Goal: Communication & Community: Share content

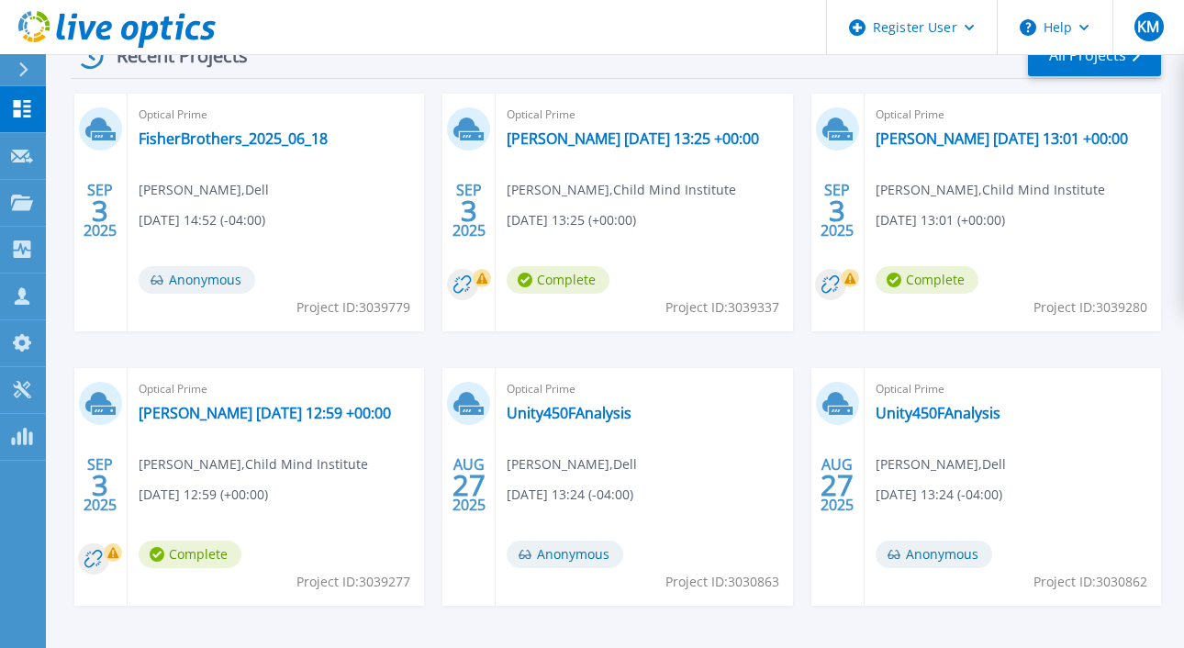
scroll to position [278, 0]
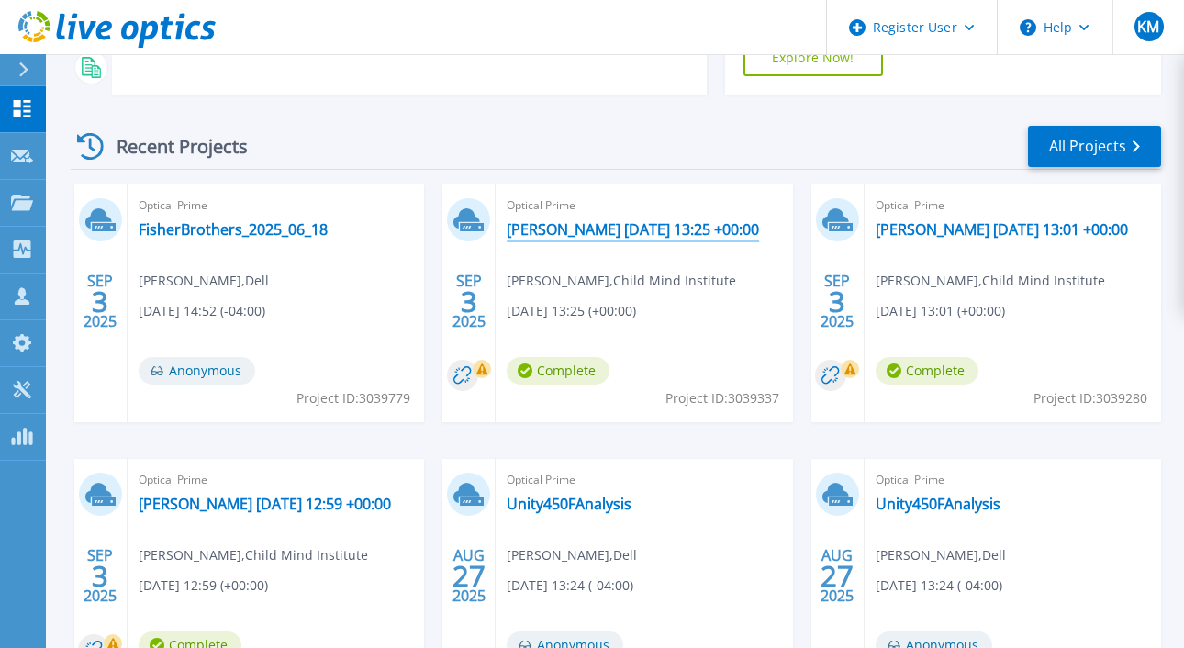
click at [644, 220] on link "milhouse 2025-09-03 13:25 +00:00" at bounding box center [633, 229] width 252 height 18
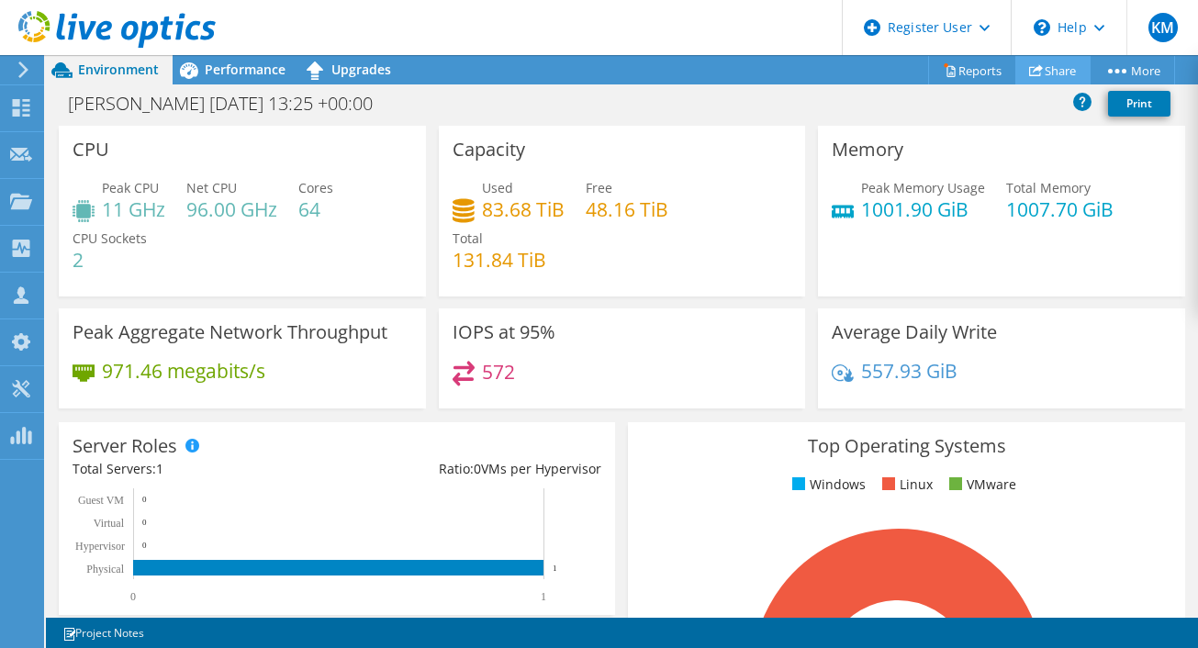
click at [1052, 66] on link "Share" at bounding box center [1052, 70] width 75 height 28
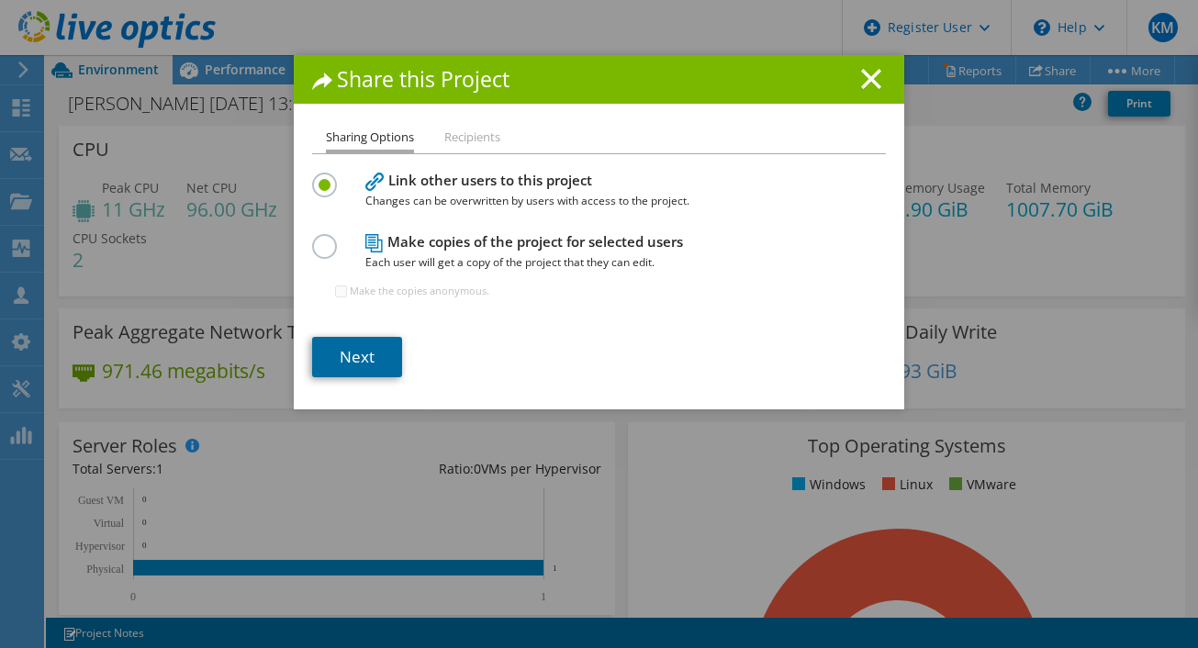
click at [374, 350] on link "Next" at bounding box center [357, 357] width 90 height 40
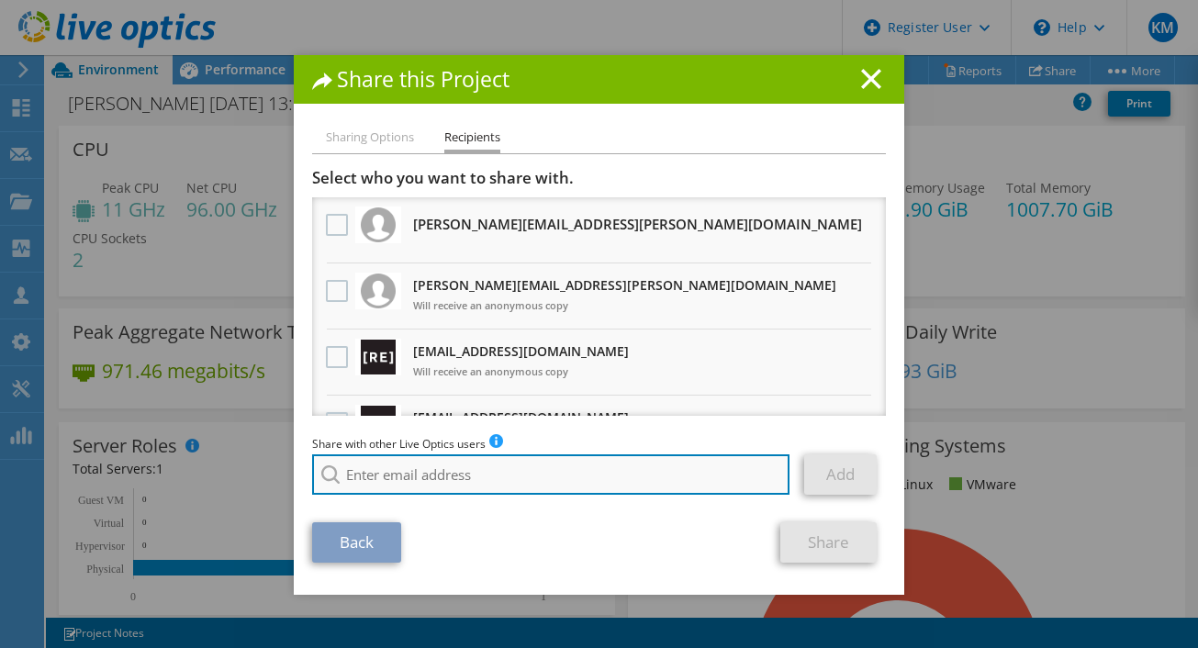
click at [488, 484] on input "search" at bounding box center [550, 474] width 477 height 40
type input "josh le"
drag, startPoint x: 425, startPoint y: 485, endPoint x: 318, endPoint y: 481, distance: 107.4
click at [318, 481] on div "josh le No results for found." at bounding box center [551, 474] width 478 height 40
click at [392, 473] on input "search" at bounding box center [550, 474] width 477 height 40
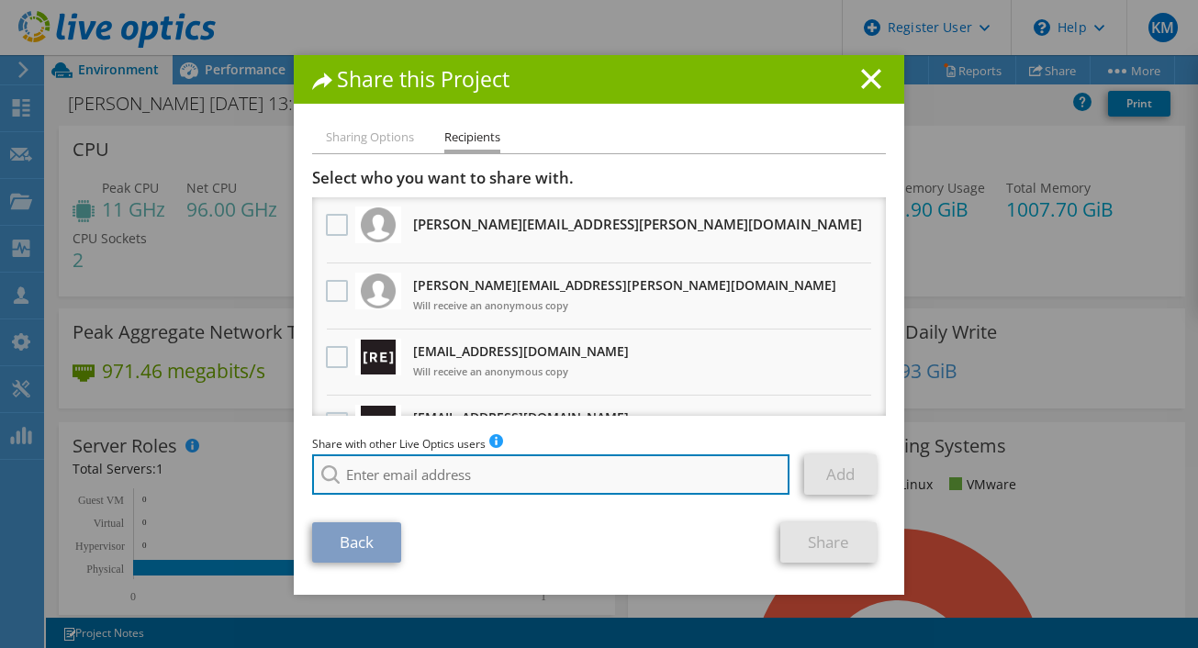
paste input "jlee@virtuitsystems.com"
type input "jlee@virtuitsystems.com"
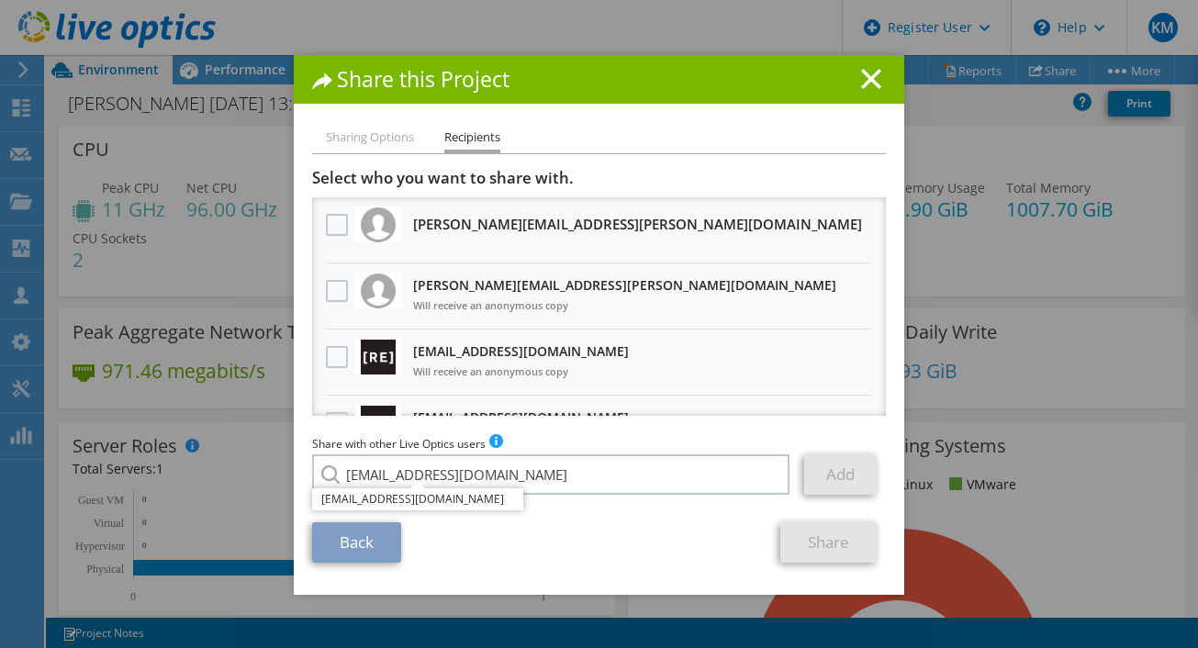
click at [392, 504] on li "jlee@virtuitsystems.com" at bounding box center [417, 499] width 211 height 22
click at [854, 471] on link "Add" at bounding box center [840, 474] width 73 height 40
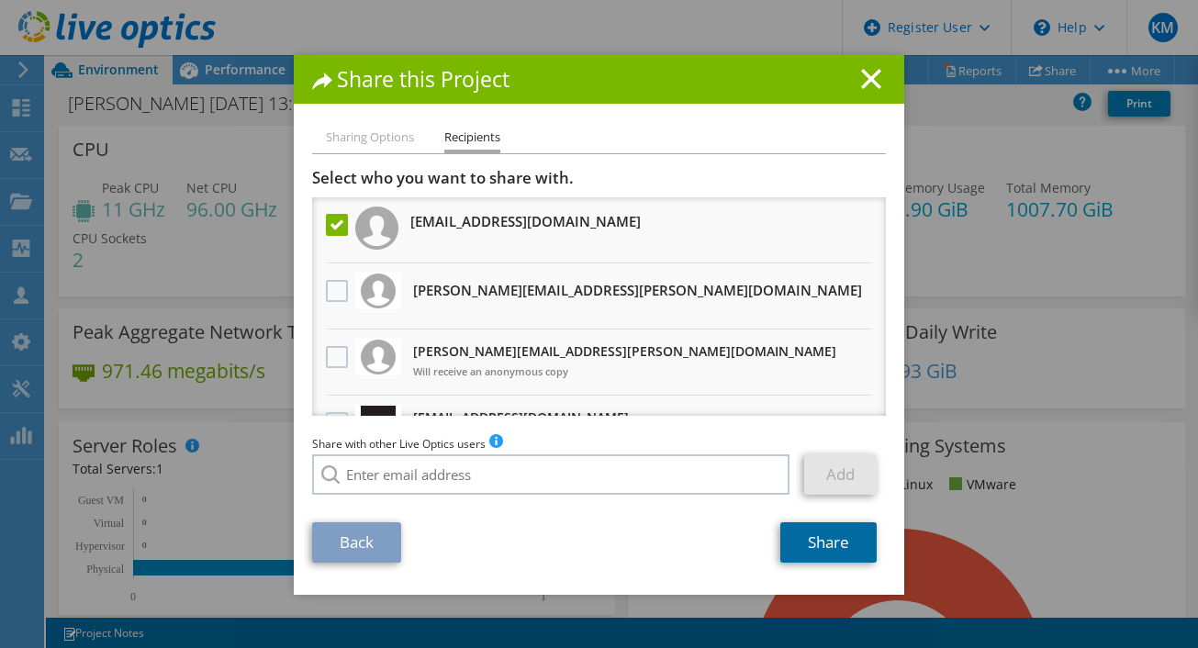
click at [792, 549] on link "Share" at bounding box center [828, 542] width 96 height 40
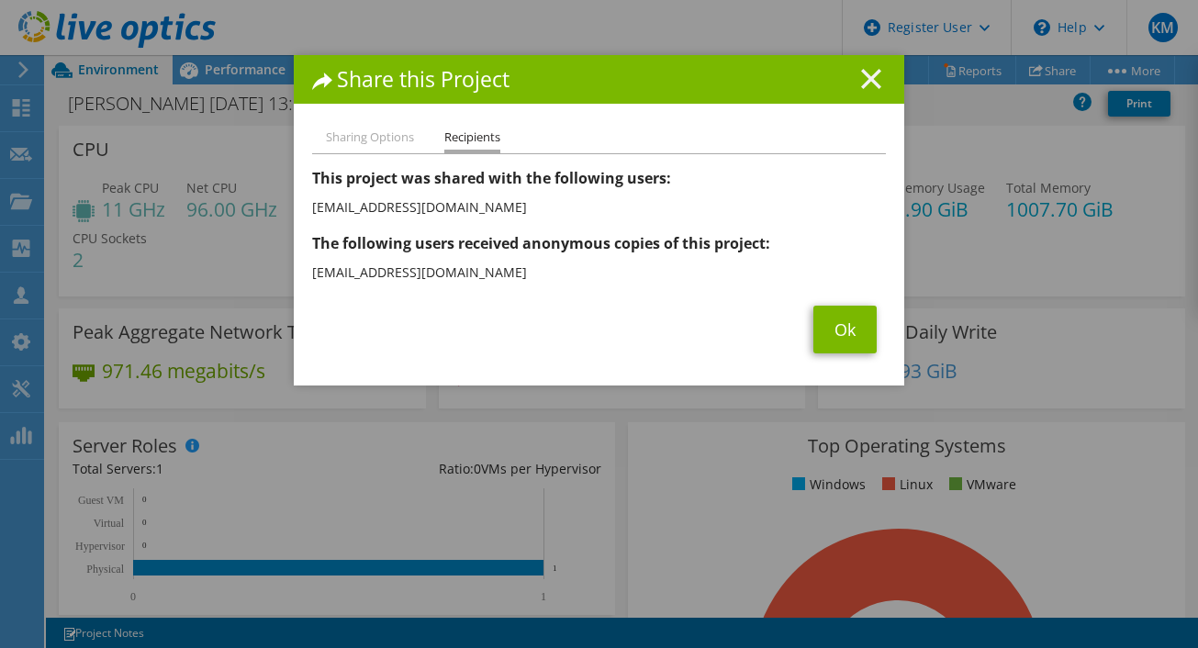
click at [866, 80] on line at bounding box center [871, 79] width 18 height 18
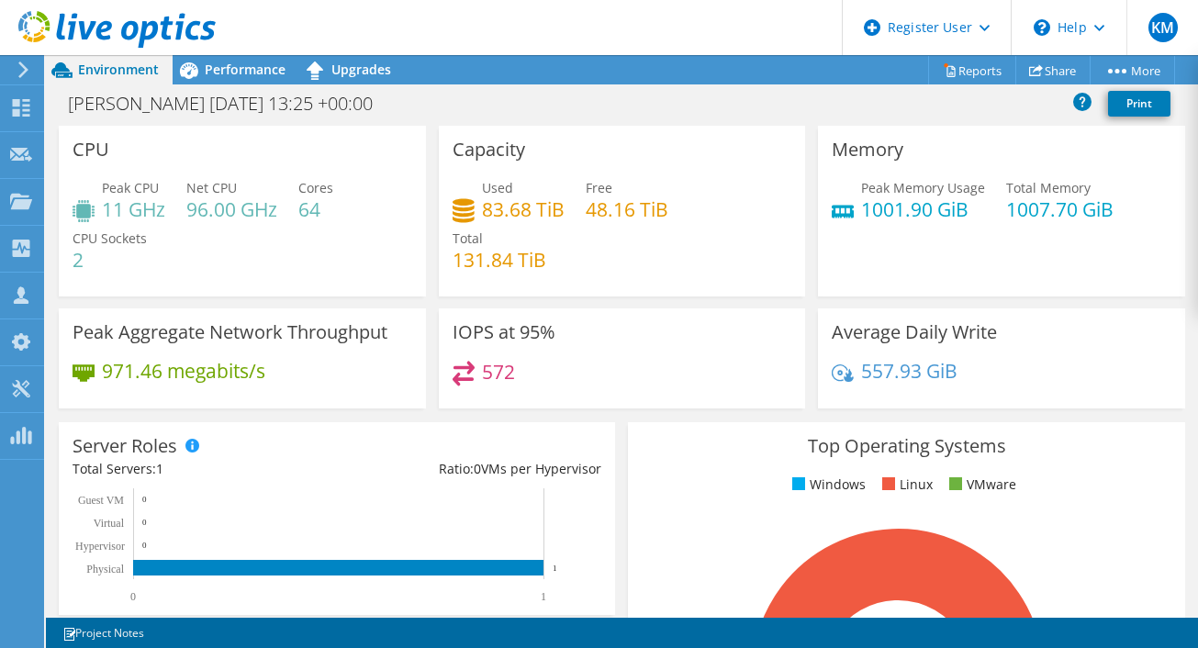
click at [189, 17] on icon at bounding box center [116, 30] width 197 height 38
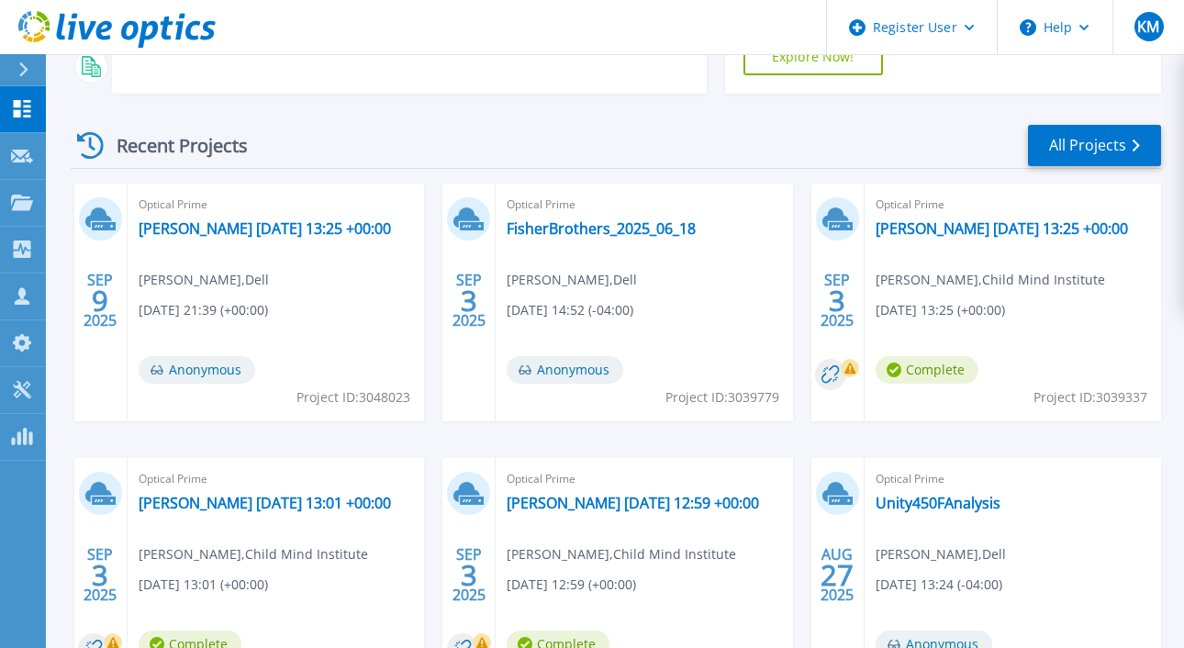
scroll to position [281, 0]
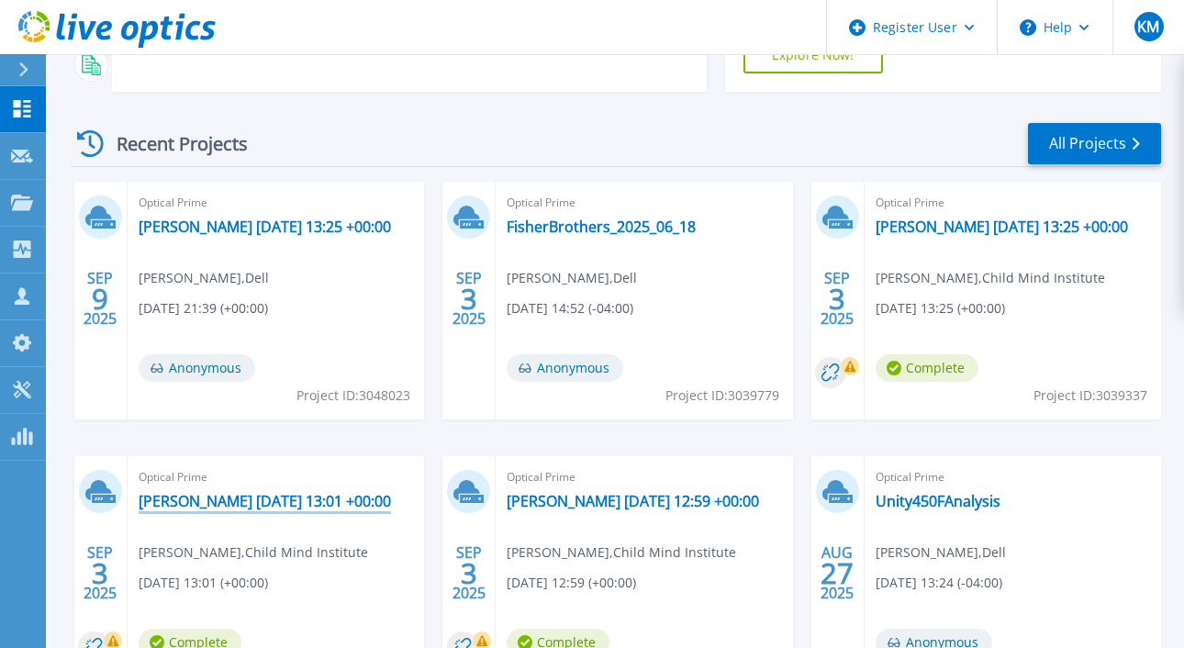
click at [201, 492] on link "[PERSON_NAME] [DATE] 13:01 +00:00" at bounding box center [265, 501] width 252 height 18
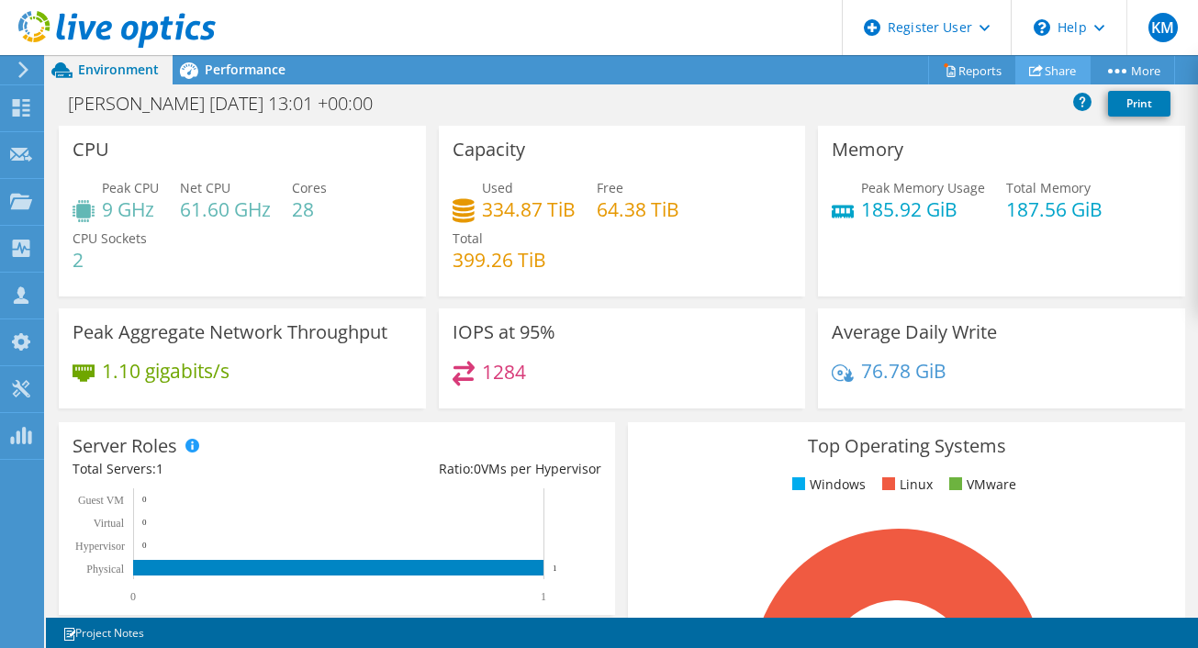
click at [1044, 58] on link "Share" at bounding box center [1052, 70] width 75 height 28
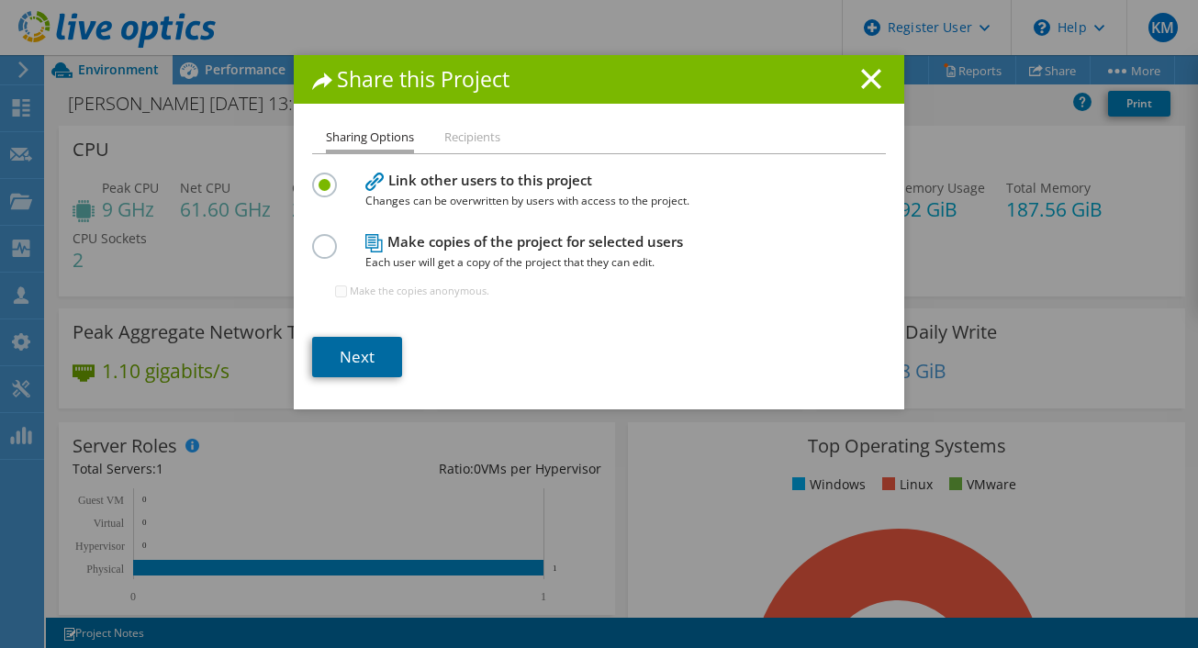
click at [361, 344] on link "Next" at bounding box center [357, 357] width 90 height 40
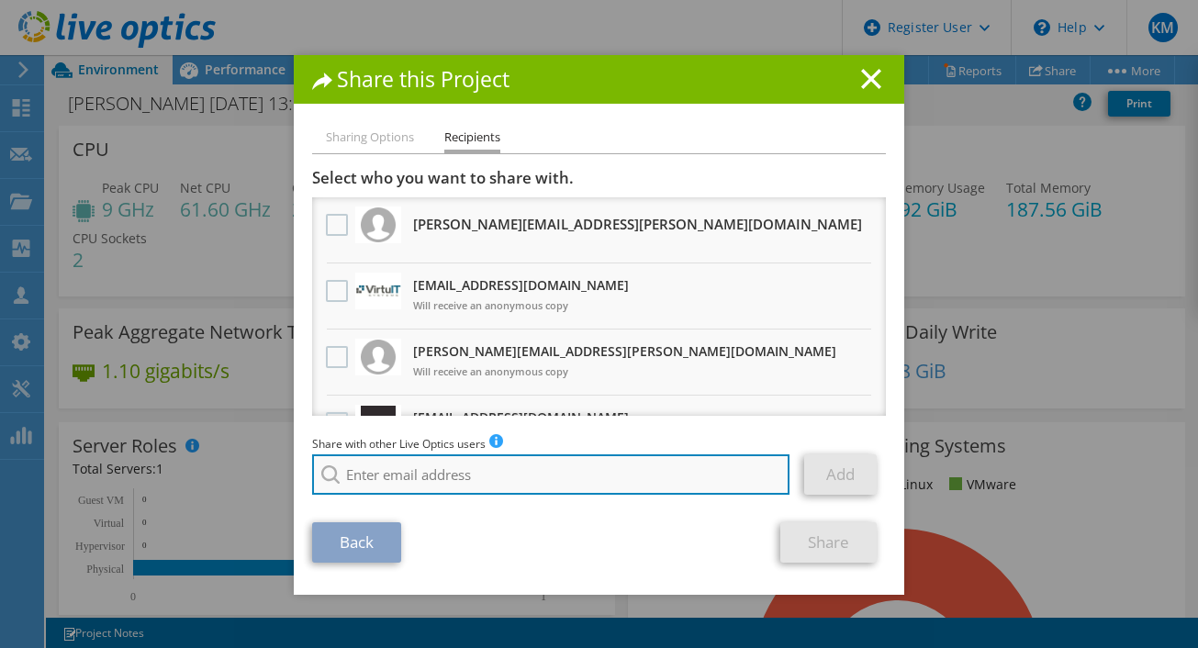
click at [422, 481] on input "search" at bounding box center [550, 474] width 477 height 40
paste input "jlee@virtuitsystems.com"
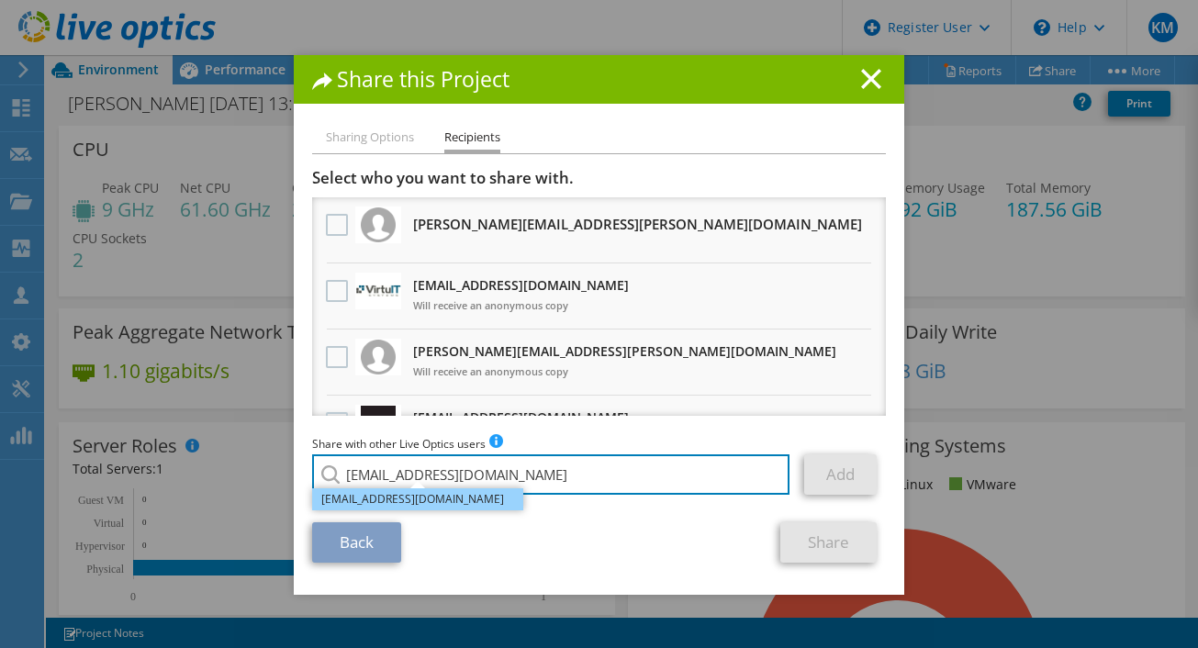
type input "jlee@virtuitsystems.com"
click at [445, 503] on li "jlee@virtuitsystems.com" at bounding box center [417, 499] width 211 height 22
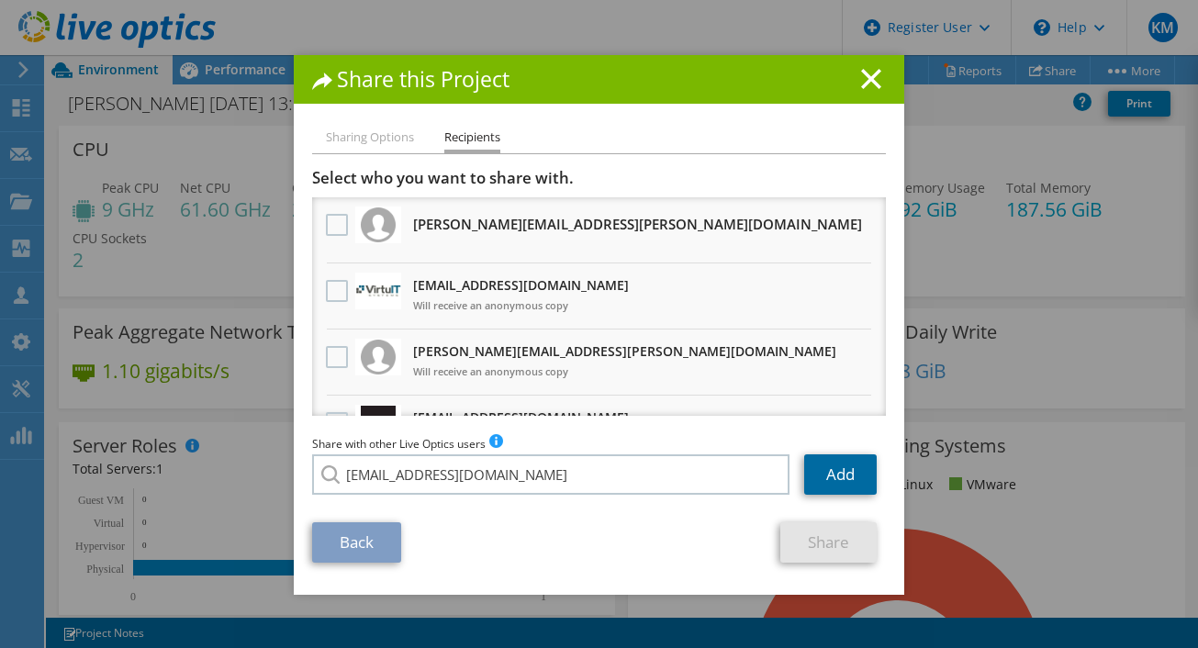
click at [804, 488] on link "Add" at bounding box center [840, 474] width 73 height 40
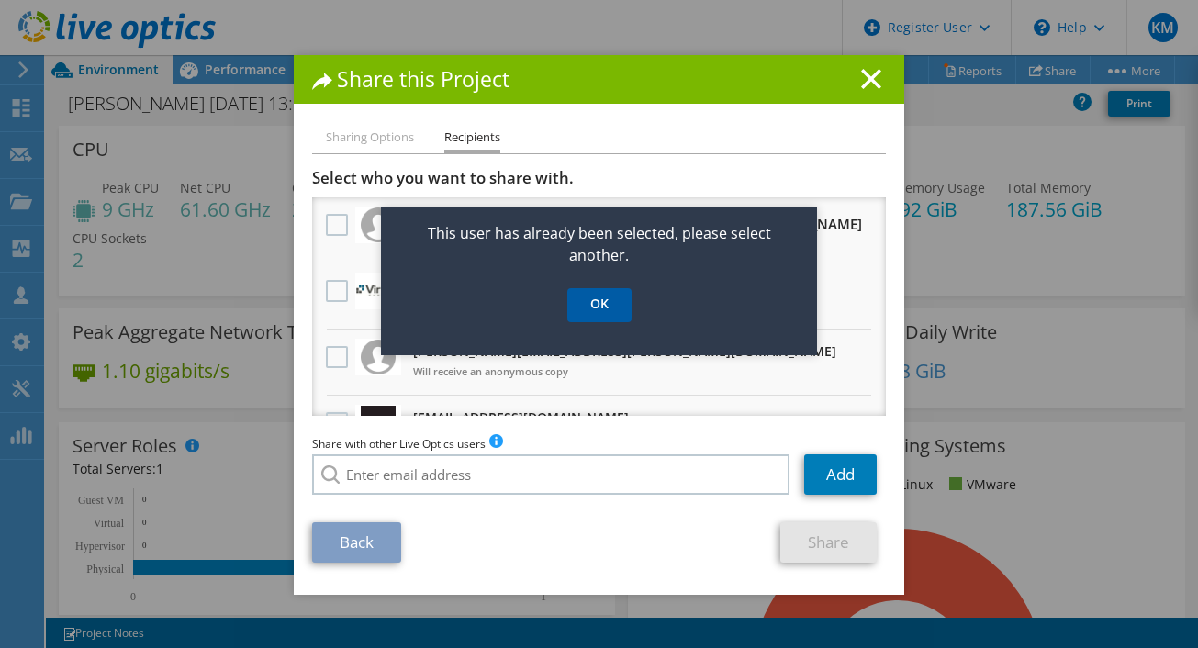
click at [586, 293] on link "OK" at bounding box center [599, 305] width 64 height 34
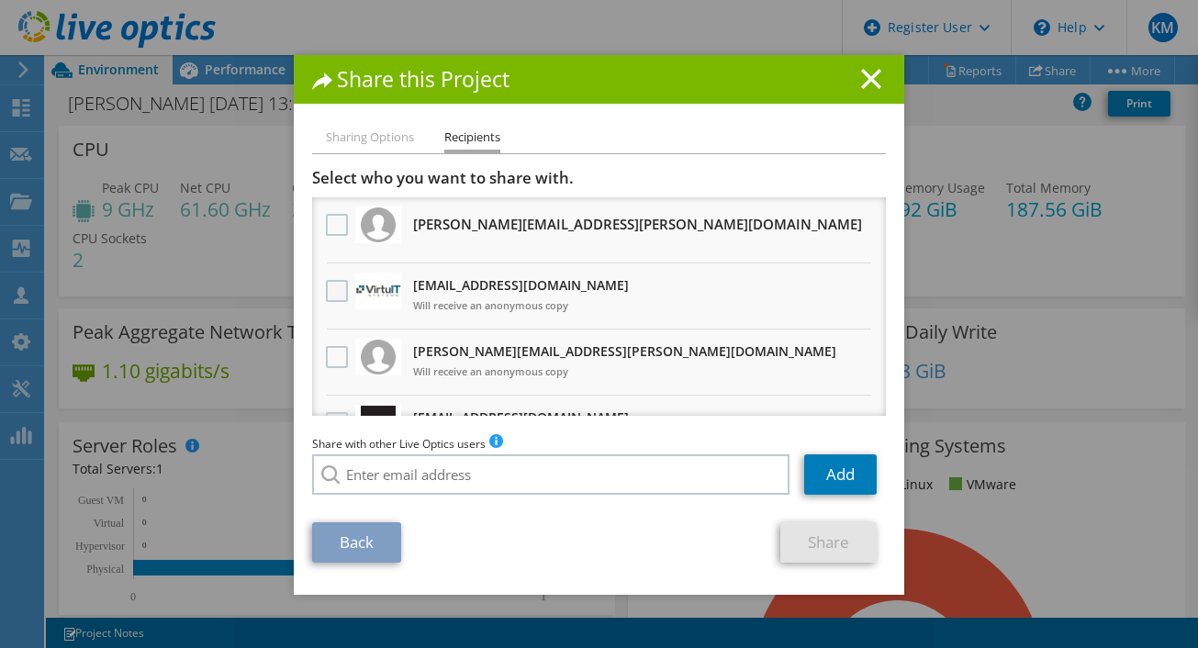
click at [326, 289] on label at bounding box center [339, 291] width 27 height 22
click at [0, 0] on input "checkbox" at bounding box center [0, 0] width 0 height 0
click at [819, 535] on link "Share" at bounding box center [828, 542] width 96 height 40
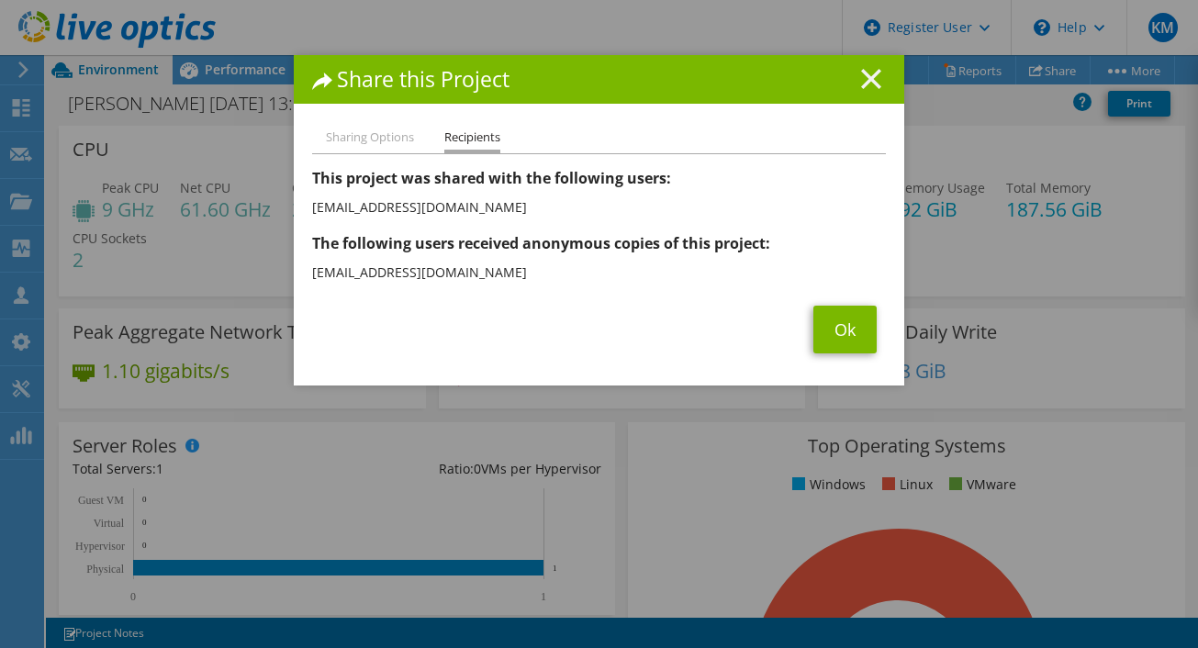
click at [866, 85] on icon at bounding box center [871, 79] width 20 height 20
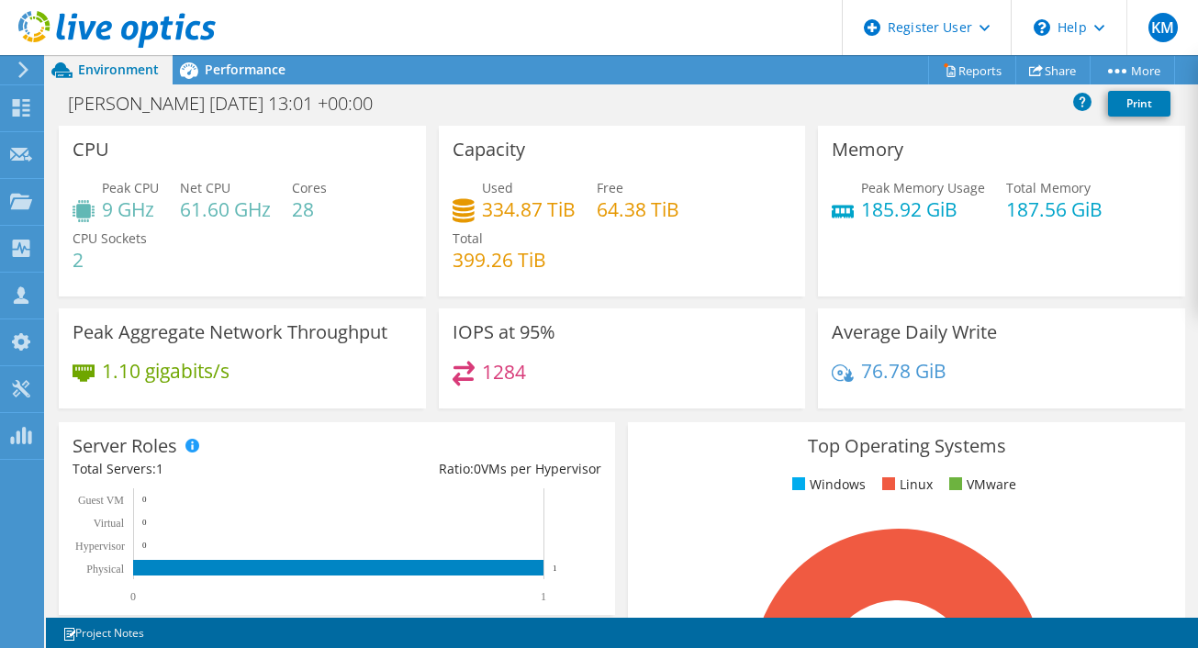
click at [158, 26] on icon at bounding box center [116, 30] width 197 height 38
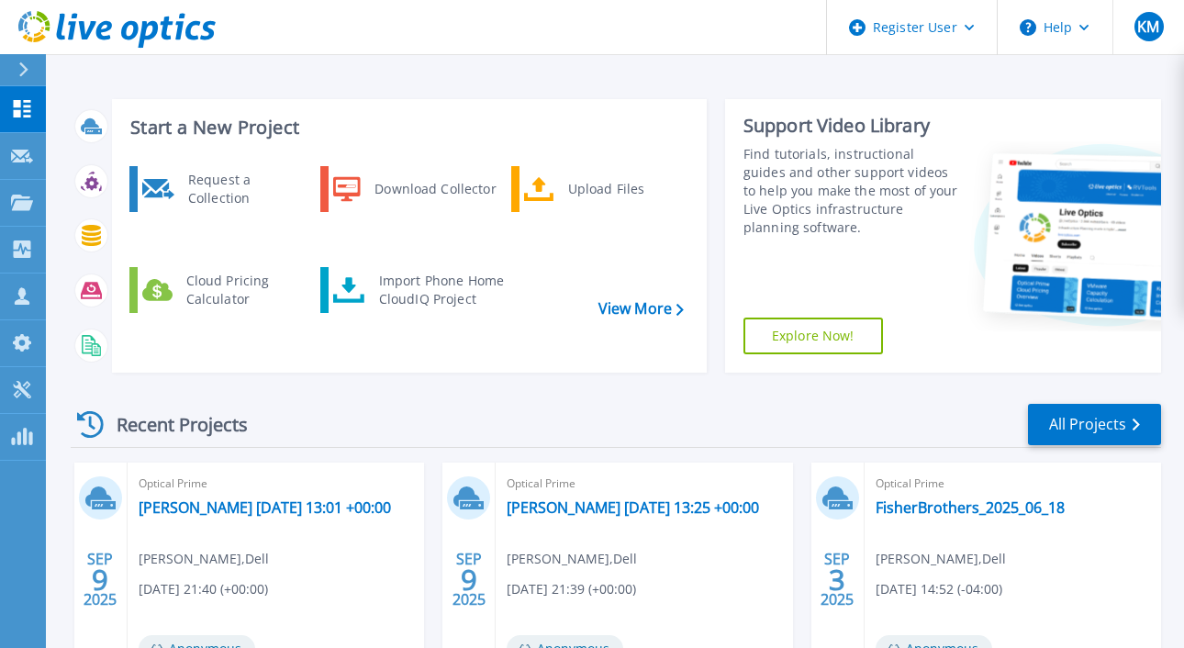
scroll to position [344, 0]
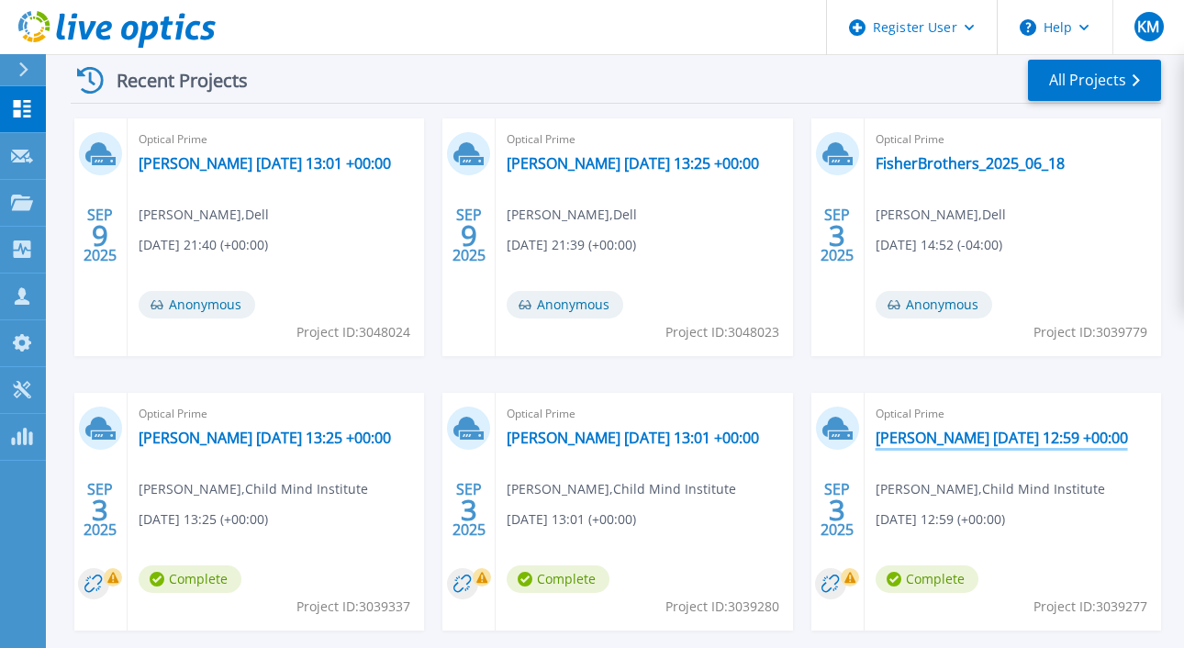
click at [893, 429] on link "[PERSON_NAME] [DATE] 12:59 +00:00" at bounding box center [1002, 438] width 252 height 18
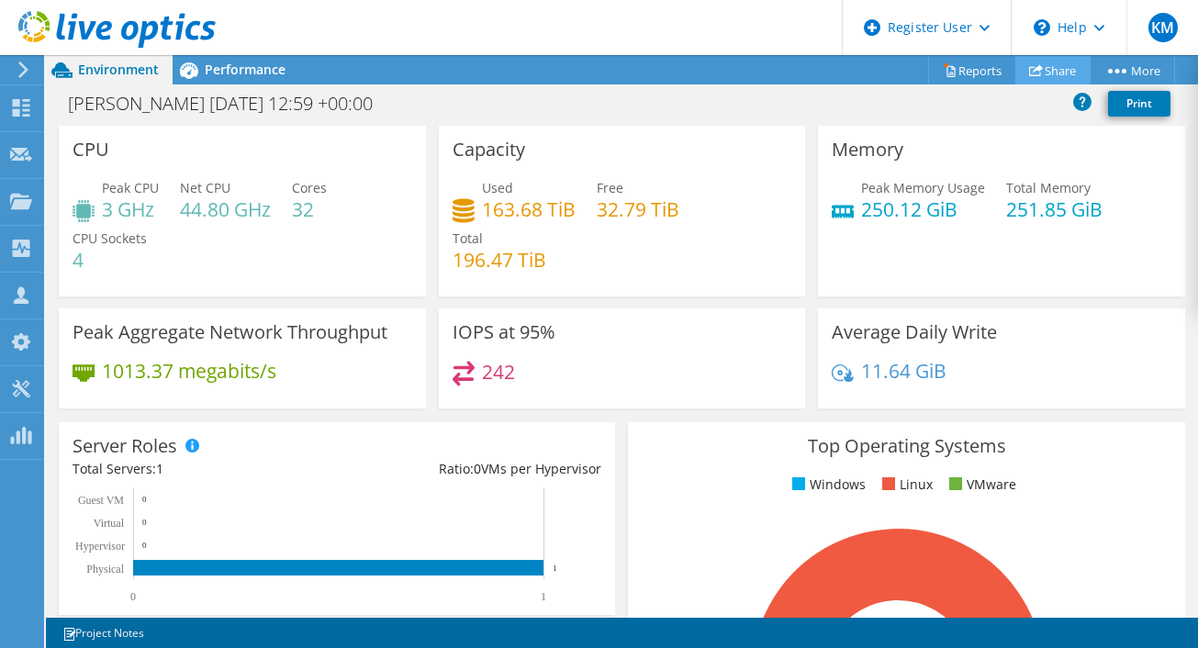
click at [1047, 61] on link "Share" at bounding box center [1052, 70] width 75 height 28
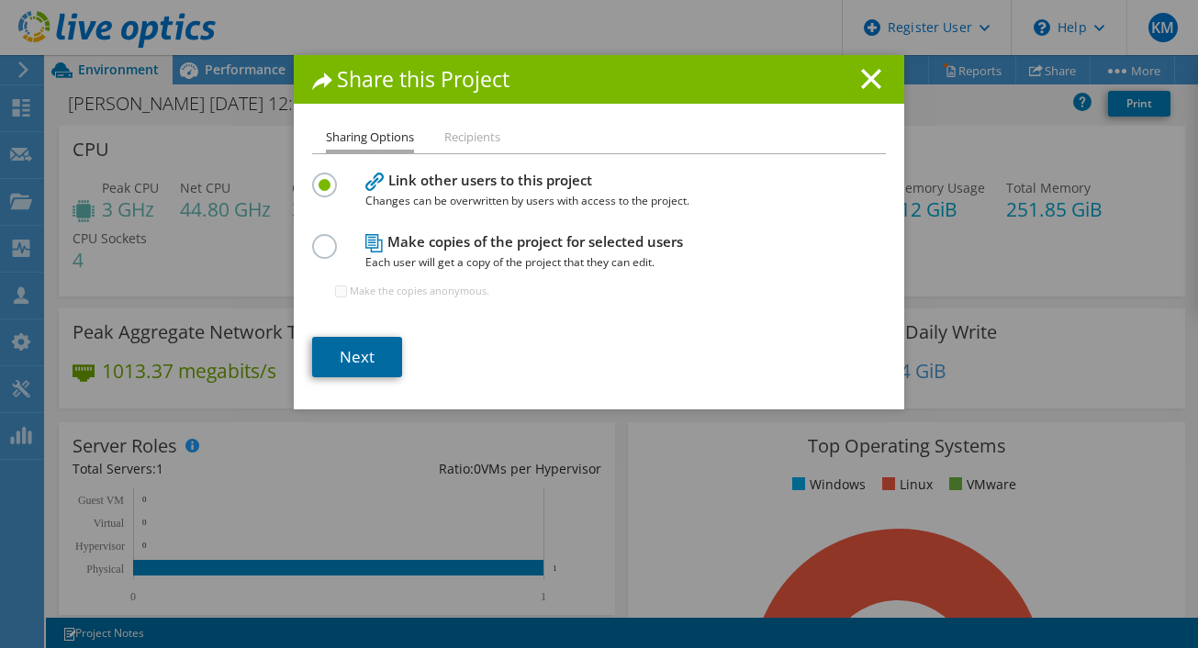
click at [353, 368] on link "Next" at bounding box center [357, 357] width 90 height 40
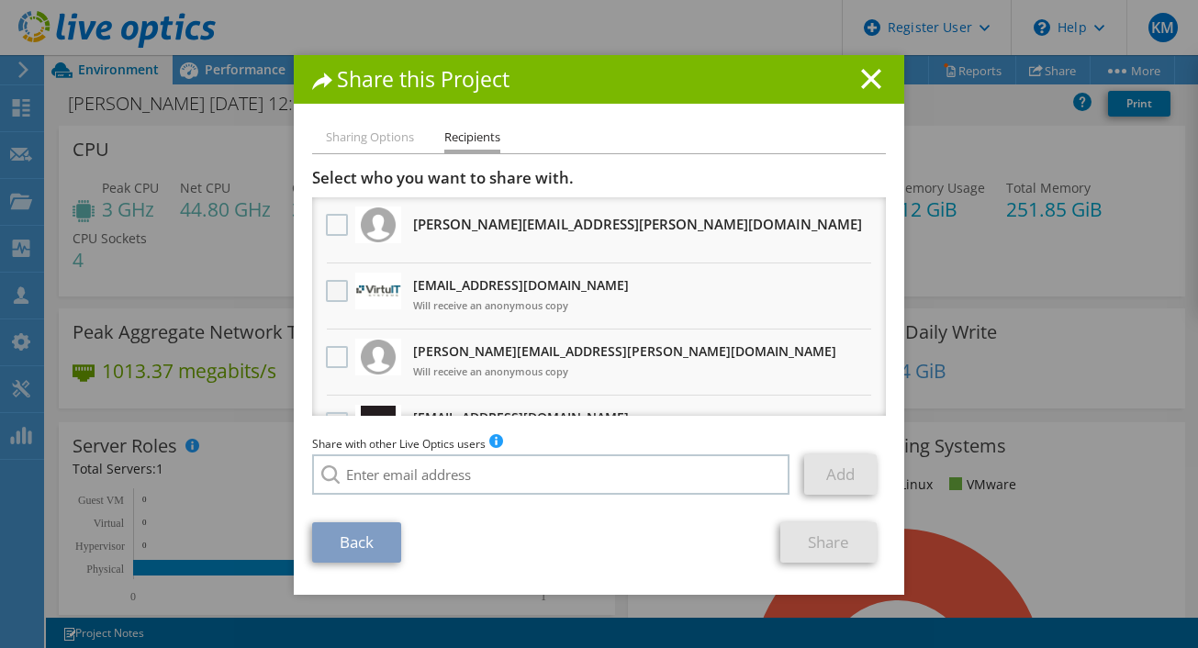
click at [334, 286] on label at bounding box center [339, 291] width 27 height 22
click at [0, 0] on input "checkbox" at bounding box center [0, 0] width 0 height 0
click at [829, 552] on link "Share" at bounding box center [828, 542] width 96 height 40
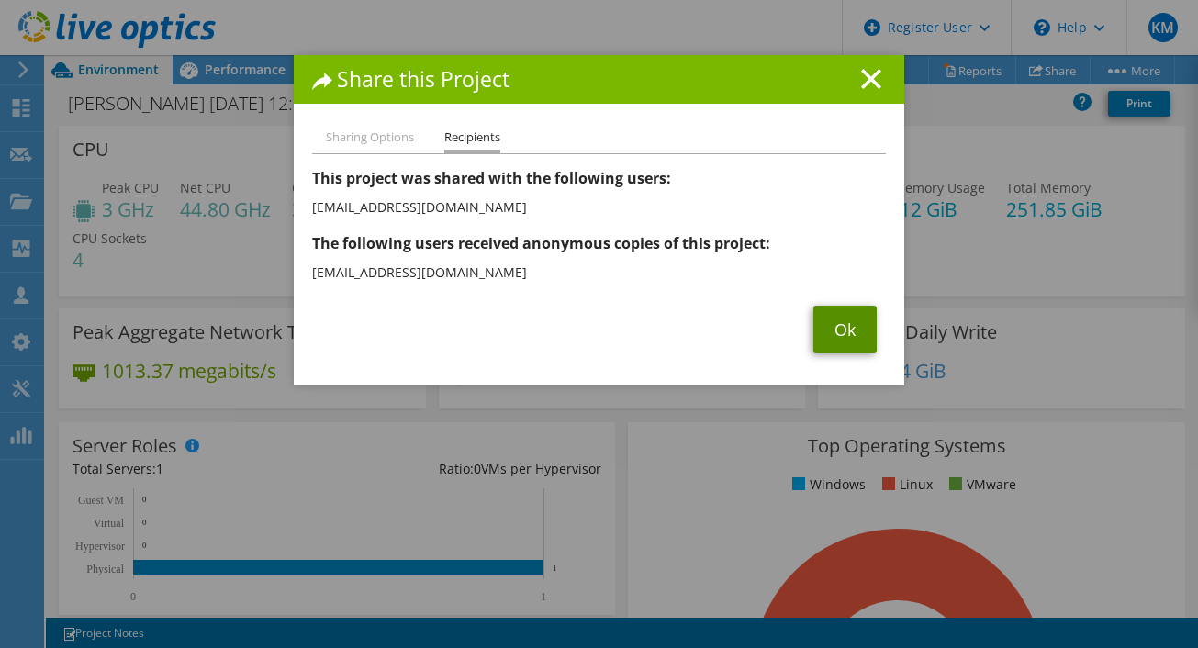
click at [829, 323] on link "Ok" at bounding box center [844, 330] width 63 height 48
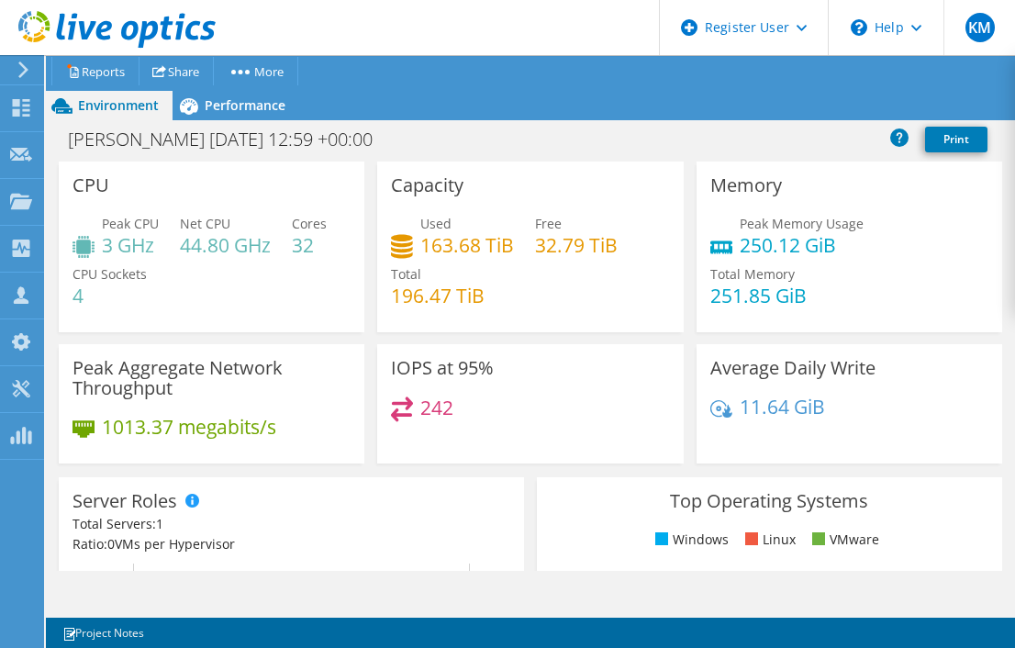
click at [61, 546] on div "Server Roles Physical Servers represent bare metal servers that were targets of…" at bounding box center [291, 582] width 465 height 211
click at [101, 31] on use at bounding box center [116, 29] width 197 height 37
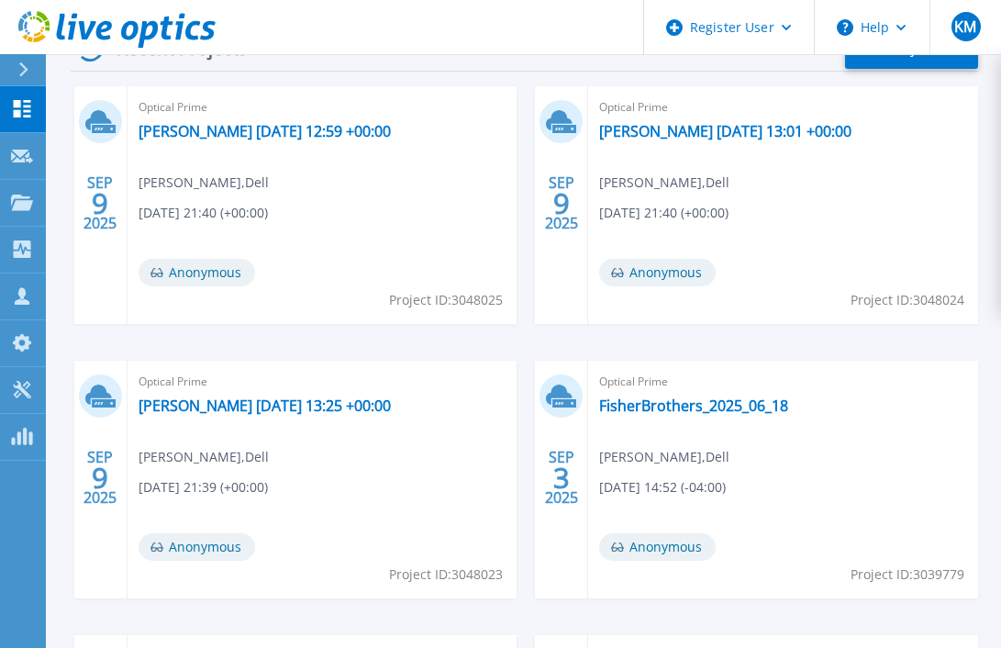
scroll to position [889, 0]
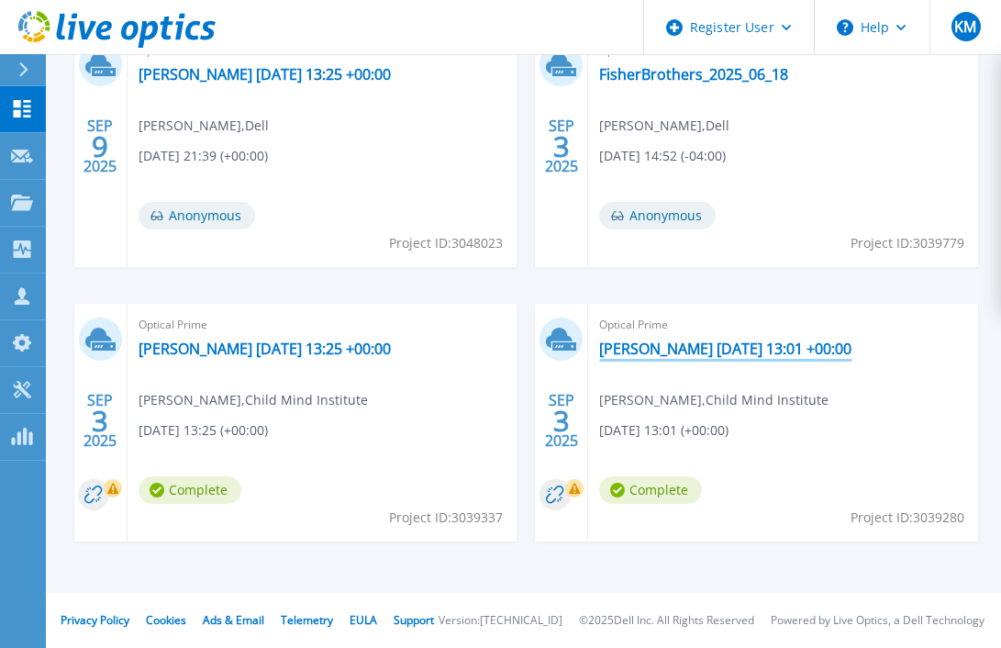
click at [646, 349] on link "lisa 2025-09-03 13:01 +00:00" at bounding box center [725, 349] width 252 height 18
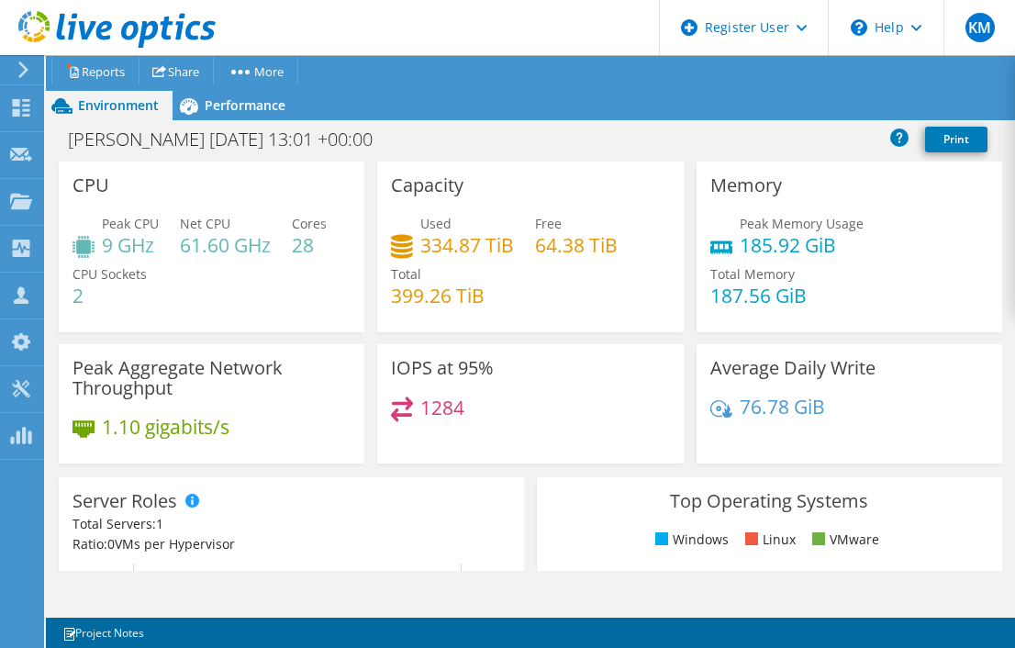
click at [194, 183] on div "CPU Peak CPU 9 GHz Net CPU 61.60 GHz Cores 28 CPU Sockets 2" at bounding box center [212, 247] width 306 height 171
click at [103, 28] on icon at bounding box center [116, 30] width 197 height 38
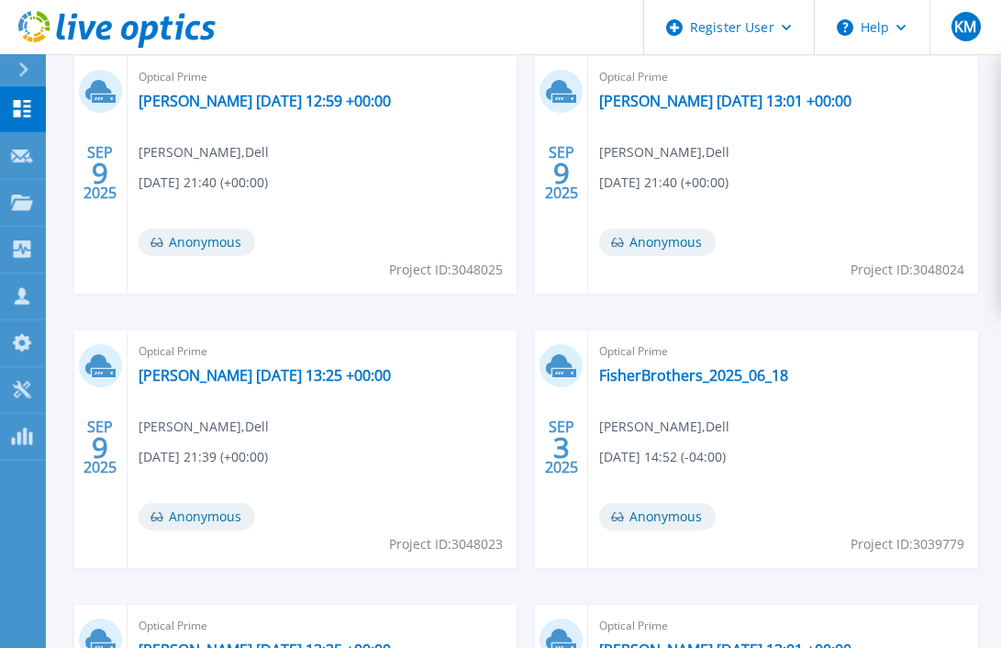
scroll to position [889, 0]
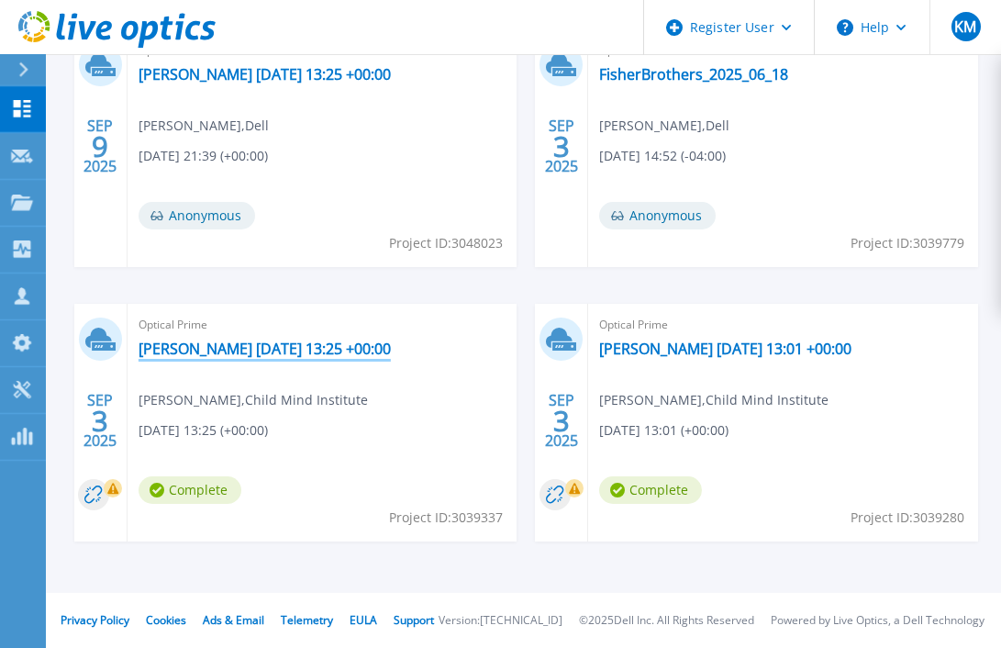
click at [309, 351] on link "milhouse 2025-09-03 13:25 +00:00" at bounding box center [265, 349] width 252 height 18
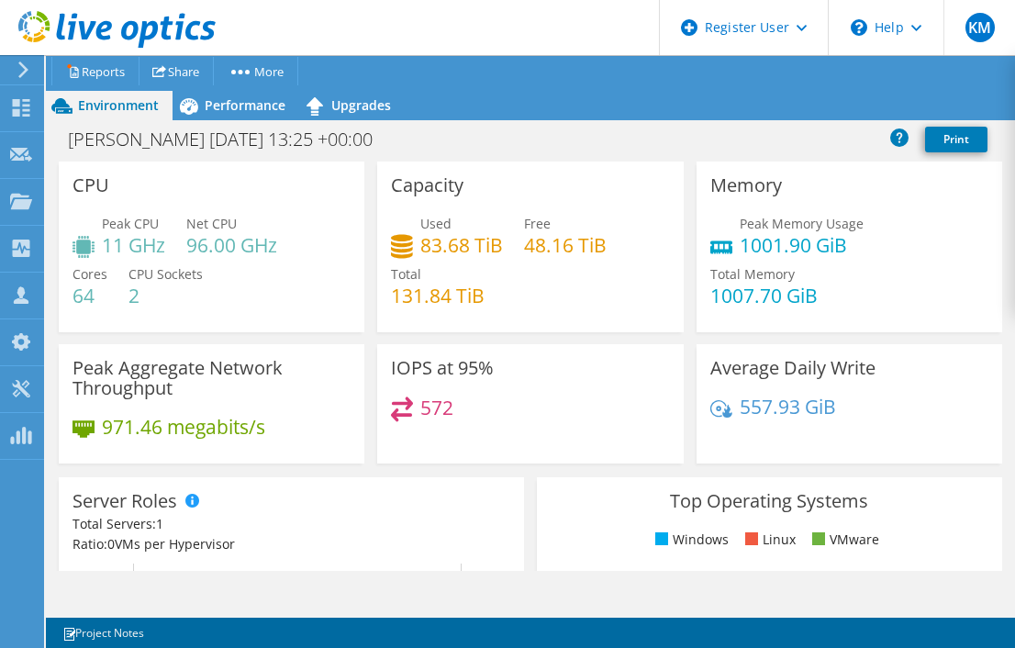
click at [217, 303] on div "Peak CPU 11 GHz Net CPU 96.00 GHz Cores 64 CPU Sockets 2" at bounding box center [212, 269] width 278 height 110
click at [151, 34] on use at bounding box center [116, 29] width 197 height 37
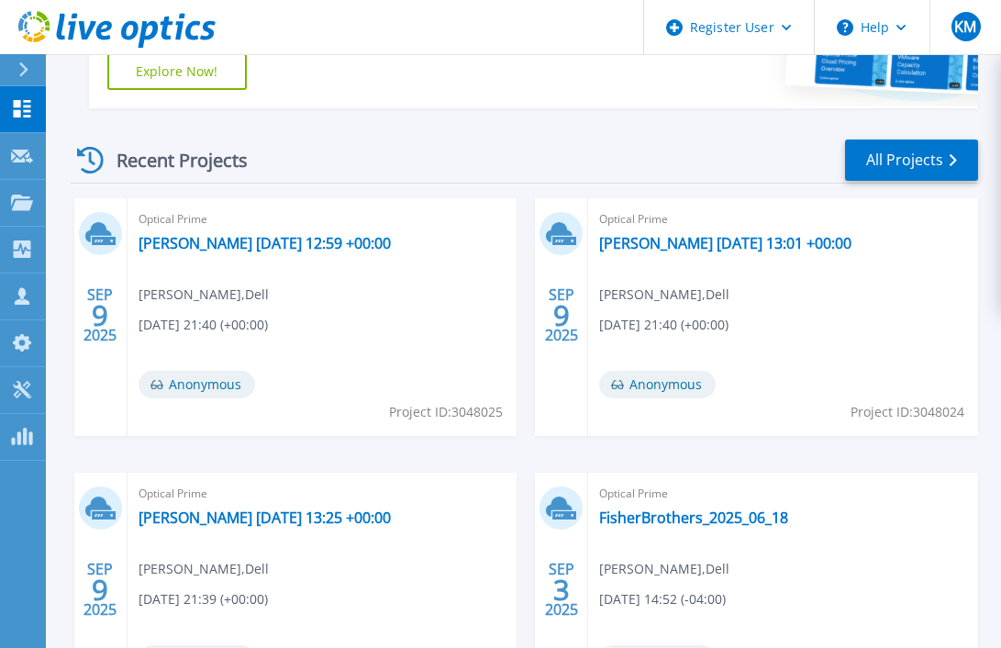
scroll to position [447, 0]
click at [935, 152] on link "All Projects" at bounding box center [911, 159] width 133 height 41
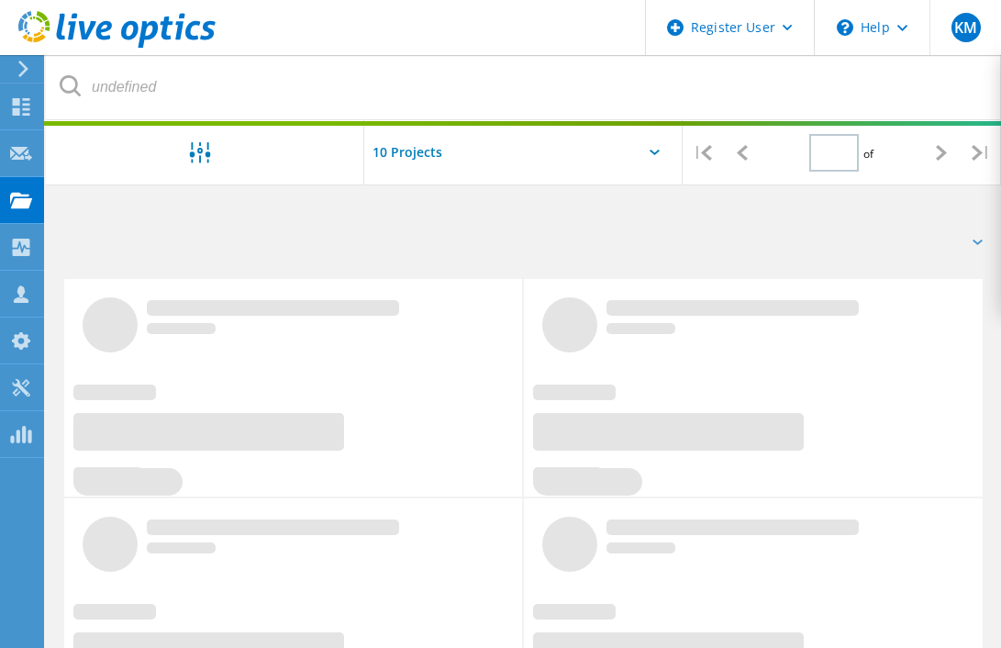
type input "1"
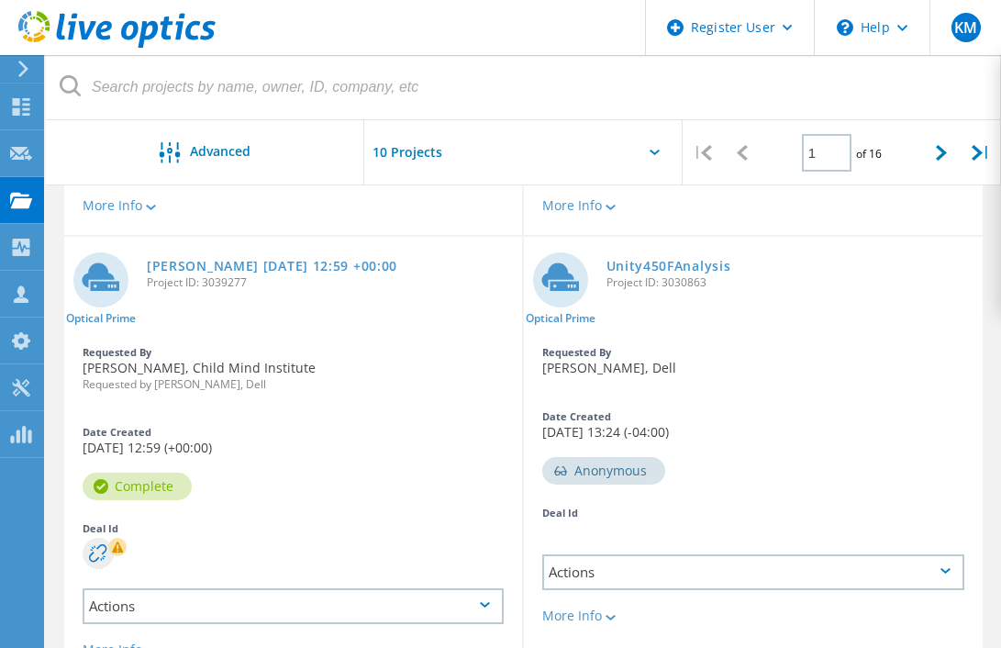
scroll to position [1303, 0]
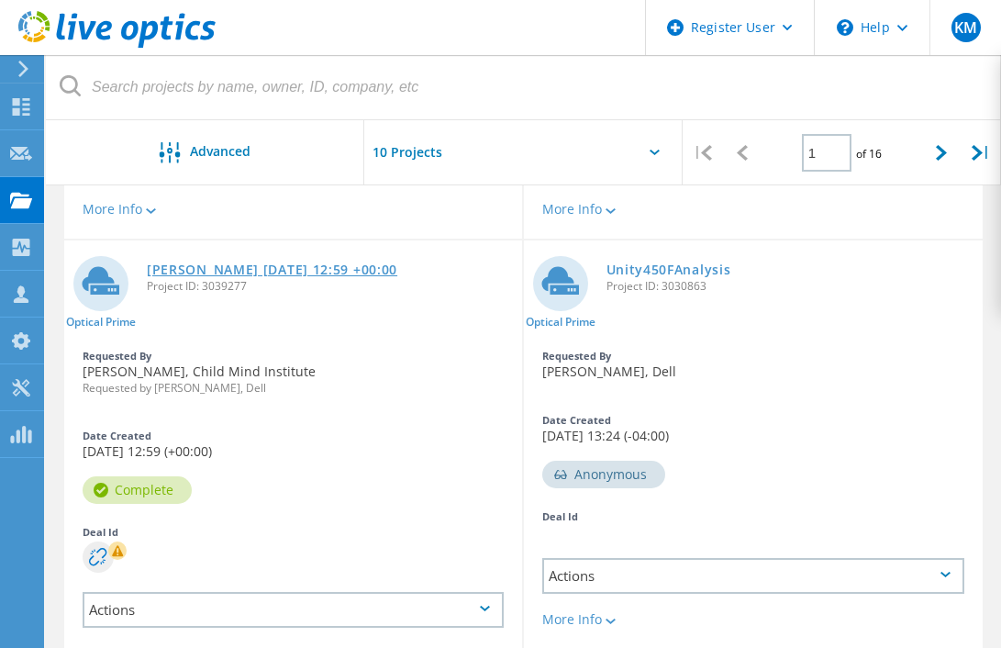
click at [262, 274] on link "[PERSON_NAME] [DATE] 12:59 +00:00" at bounding box center [272, 269] width 251 height 13
